Goal: Task Accomplishment & Management: Complete application form

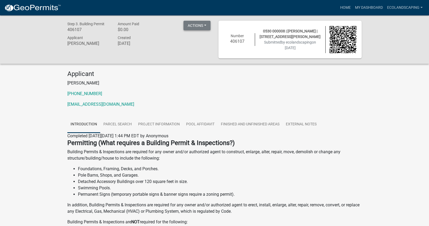
click at [202, 27] on button "Actions" at bounding box center [197, 26] width 27 height 10
click at [178, 38] on div "Applicant [PERSON_NAME] Created [DATE]" at bounding box center [138, 41] width 151 height 14
click at [366, 7] on link "My Dashboard" at bounding box center [369, 8] width 32 height 10
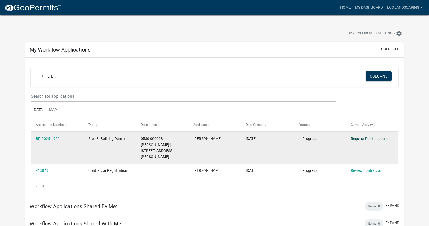
click at [376, 139] on link "Request Pool Inspection" at bounding box center [371, 138] width 40 height 4
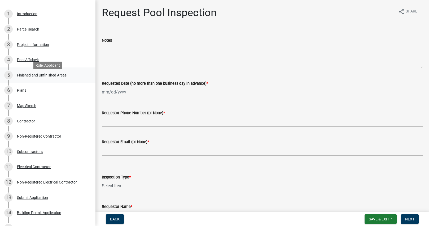
scroll to position [58, 0]
select select "8"
select select "2025"
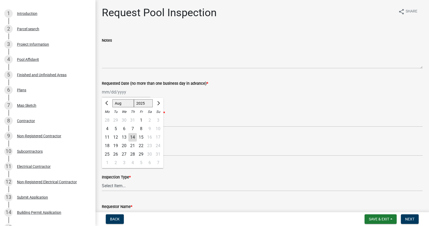
click at [124, 92] on div "[PERSON_NAME] Feb Mar Apr [PERSON_NAME][DATE] Oct Nov [DATE] 1526 1527 1528 152…" at bounding box center [126, 91] width 49 height 11
click at [132, 138] on div "14" at bounding box center [132, 137] width 8 height 8
type input "[DATE]"
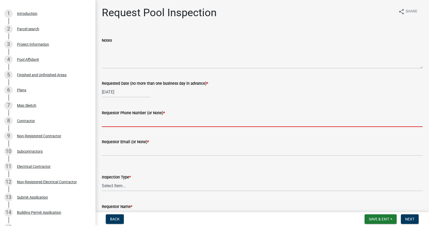
click at [135, 123] on input "Requestor Phone Number (or None) *" at bounding box center [262, 121] width 321 height 11
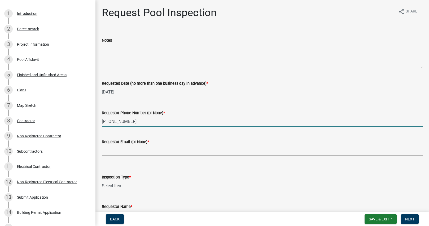
type input "[PHONE_NUMBER]"
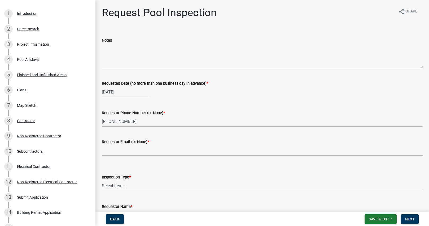
click at [178, 140] on div "Requestor Email (or None) *" at bounding box center [262, 141] width 321 height 6
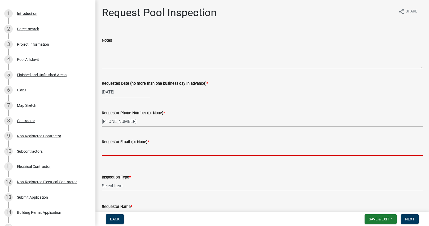
click at [125, 153] on input "Requestor Email (or None) *" at bounding box center [262, 150] width 321 height 11
type input "[EMAIL_ADDRESS][DOMAIN_NAME]"
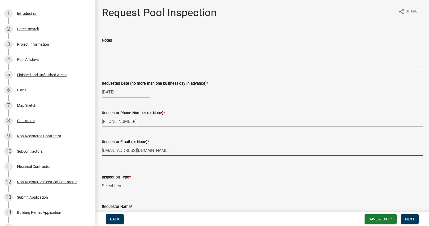
type input "Eco Landscaping Design"
select select "8"
select select "2025"
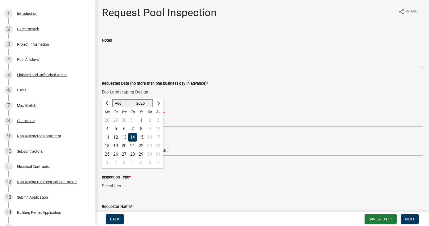
click at [133, 138] on div "14" at bounding box center [132, 137] width 8 height 8
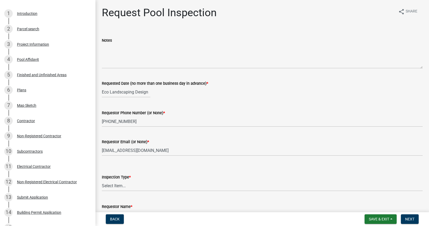
click at [161, 102] on div "Requestor Phone Number (or None) * [PHONE_NUMBER]" at bounding box center [262, 114] width 321 height 25
click at [134, 90] on div "Eco Landscaping Design" at bounding box center [126, 91] width 49 height 11
select select "8"
select select "2025"
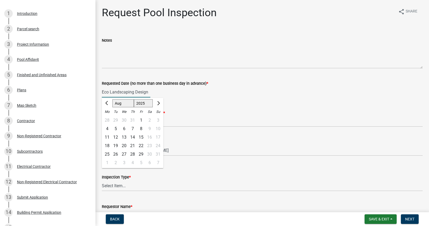
click at [134, 90] on input "Eco Landscaping Design" at bounding box center [126, 91] width 49 height 11
click at [125, 91] on input "Eco Landscaping Design" at bounding box center [126, 91] width 49 height 11
click at [133, 136] on div "14" at bounding box center [132, 137] width 8 height 8
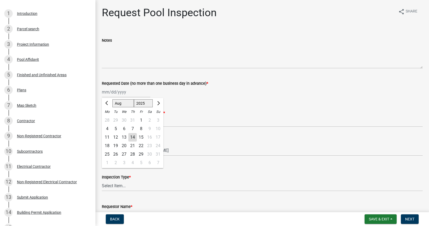
type input "[DATE]"
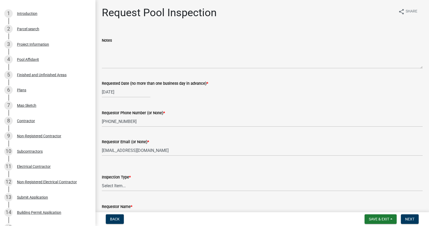
click at [160, 163] on div "Inspection Type * Select Item... Swimming Pool" at bounding box center [262, 175] width 321 height 31
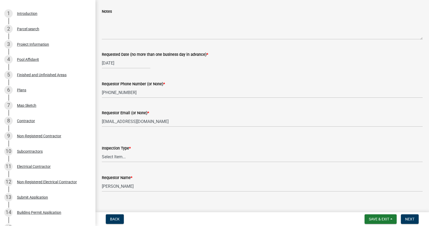
scroll to position [36, 0]
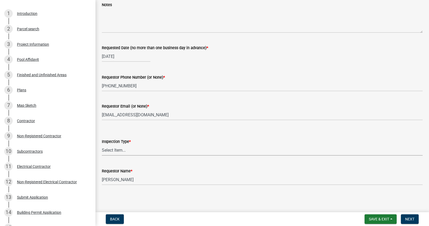
click at [111, 149] on select "Select Item... Swimming Pool" at bounding box center [262, 150] width 321 height 11
select select "ef4d9e71-aee7-4a63-874d-3042849ee564"
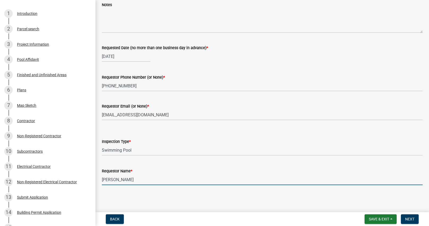
click at [116, 180] on input "[PERSON_NAME]" at bounding box center [262, 179] width 321 height 11
type input "[PERSON_NAME]"
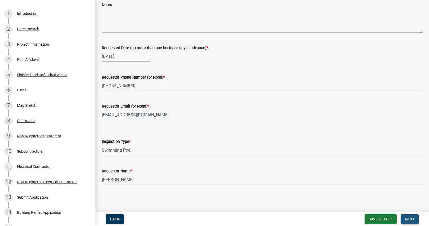
click at [410, 220] on span "Next" at bounding box center [409, 219] width 9 height 4
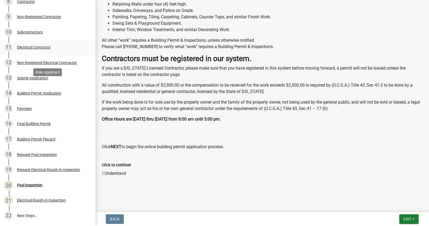
scroll to position [223, 0]
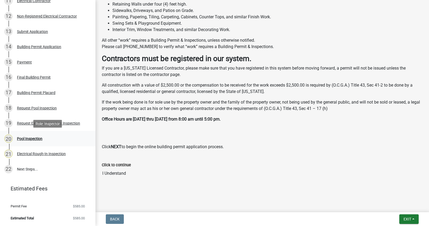
click at [33, 138] on div "Pool Inspection" at bounding box center [29, 139] width 25 height 4
click at [26, 139] on div "Pool Inspection" at bounding box center [29, 139] width 25 height 4
click at [142, 156] on div "Click to continue I Understand" at bounding box center [262, 166] width 321 height 24
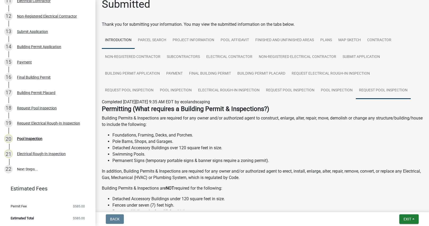
scroll to position [11, 0]
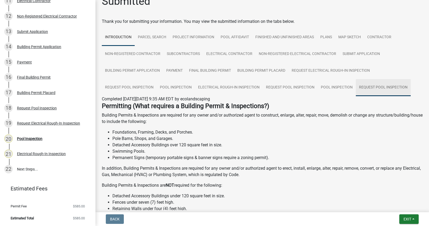
click at [375, 88] on link "Request Pool Inspection" at bounding box center [383, 87] width 55 height 17
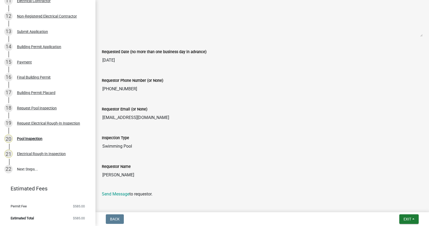
scroll to position [141, 0]
